Goal: Task Accomplishment & Management: Use online tool/utility

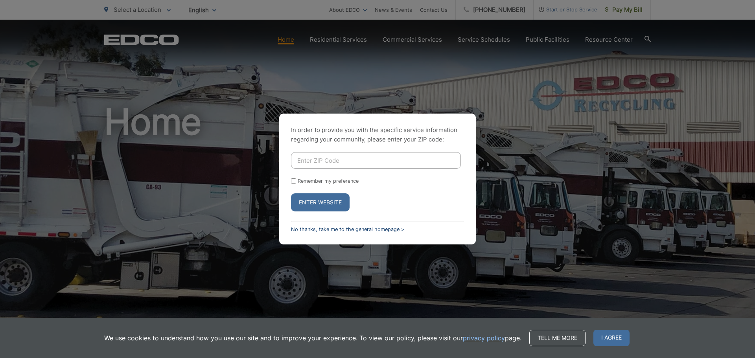
click at [317, 227] on link "No thanks, take me to the general homepage >" at bounding box center [347, 230] width 113 height 6
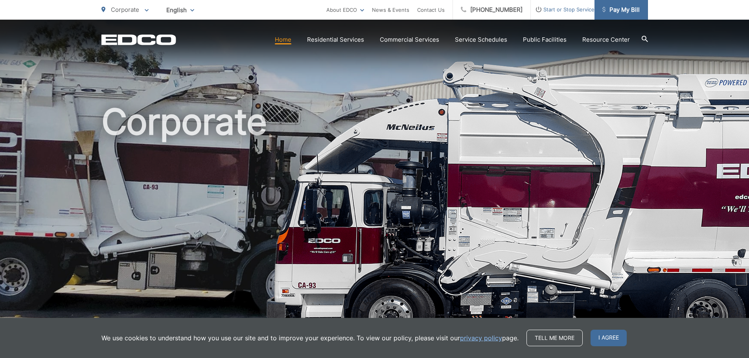
click at [620, 11] on span "Pay My Bill" at bounding box center [621, 9] width 37 height 9
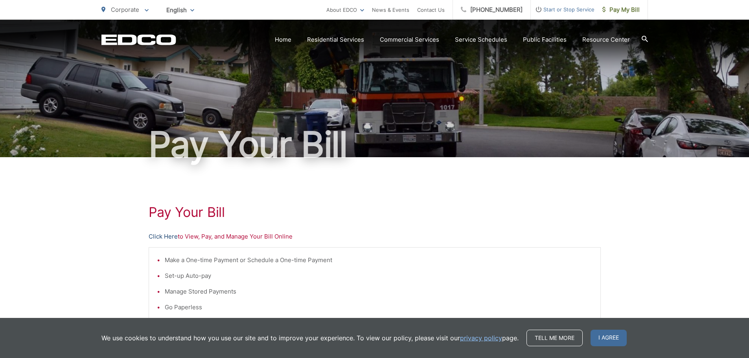
click at [164, 234] on link "Click Here" at bounding box center [163, 236] width 29 height 9
